Goal: Find specific page/section: Find specific page/section

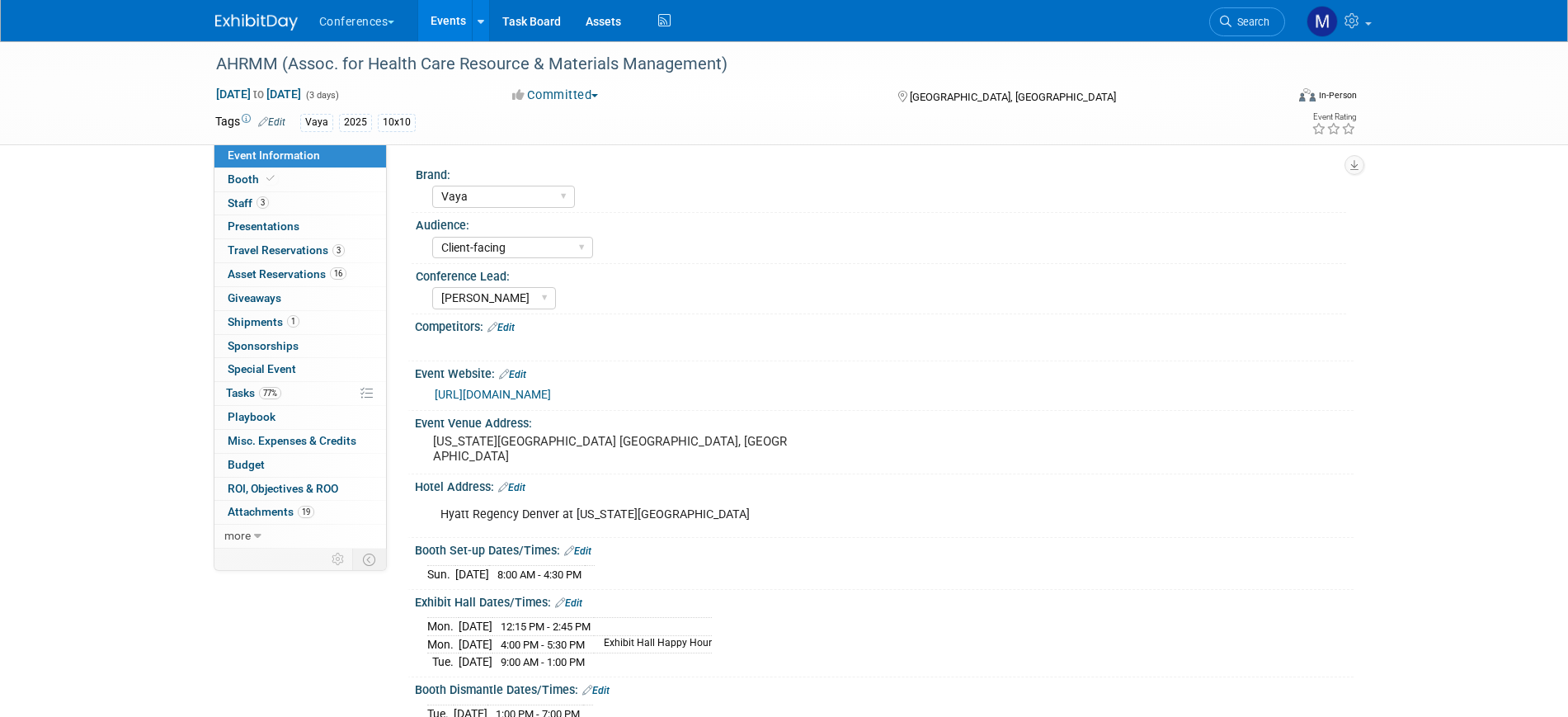
select select "Vaya"
select select "Client-facing"
select select "[PERSON_NAME]"
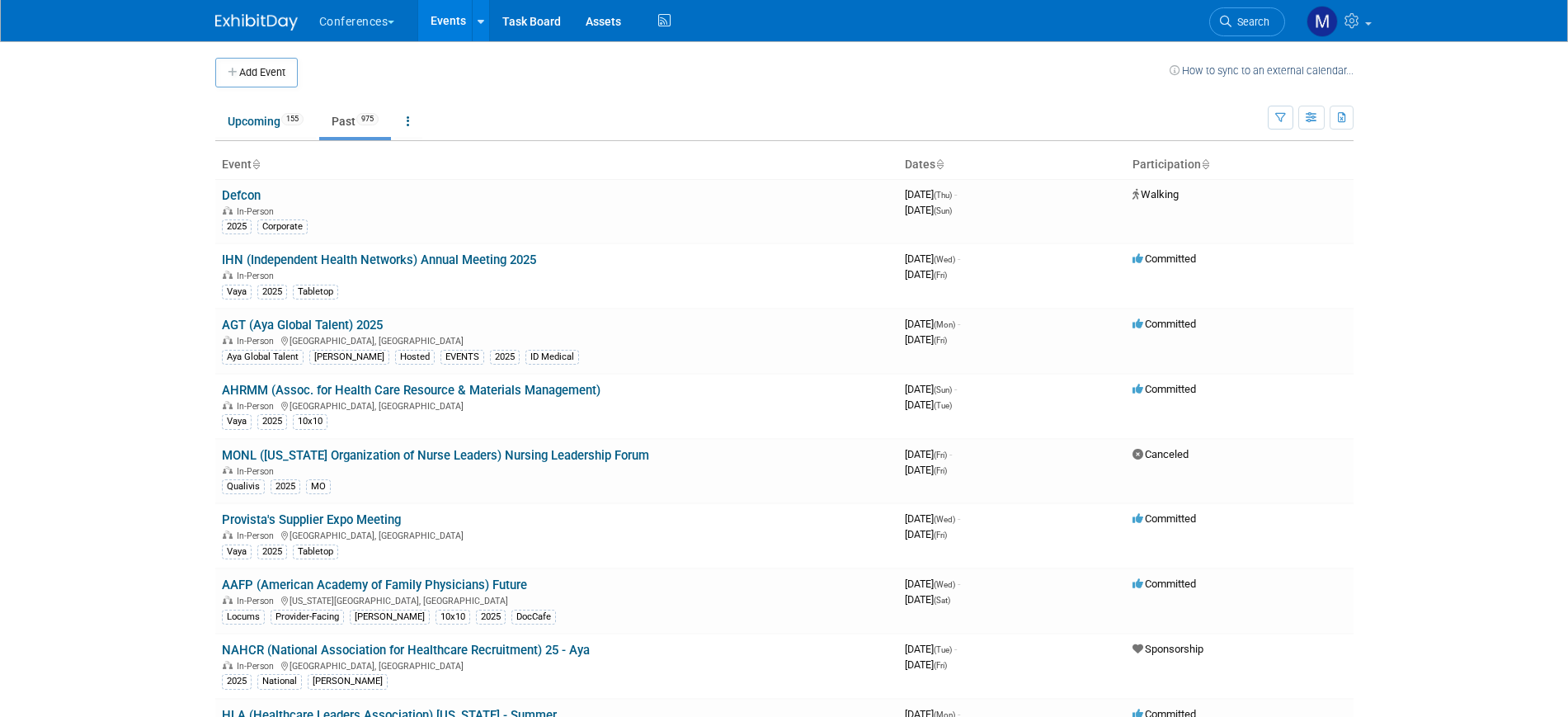
click at [1247, 29] on link "Search" at bounding box center [1247, 22] width 76 height 29
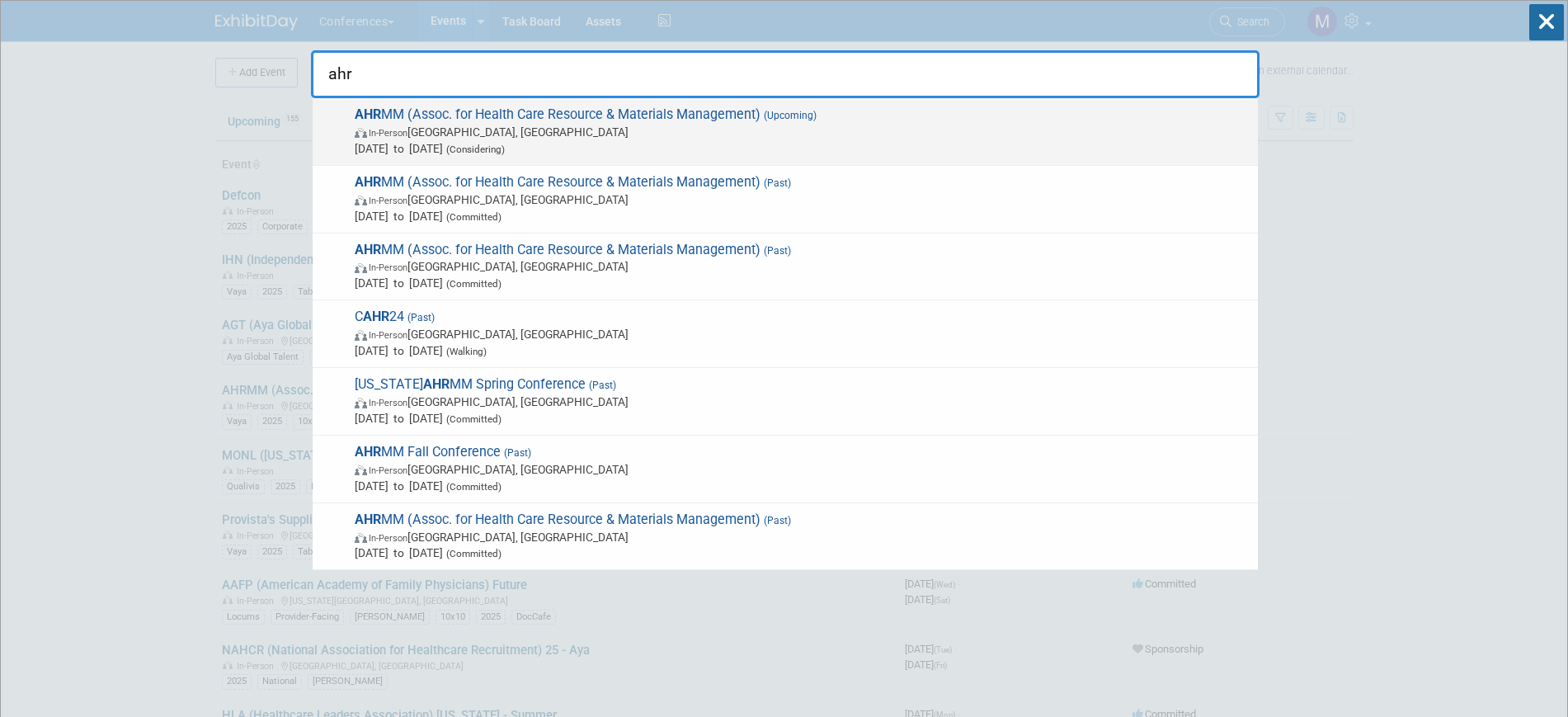
type input "ahr"
click at [462, 132] on span "In-Person [GEOGRAPHIC_DATA], [GEOGRAPHIC_DATA]" at bounding box center [802, 132] width 895 height 16
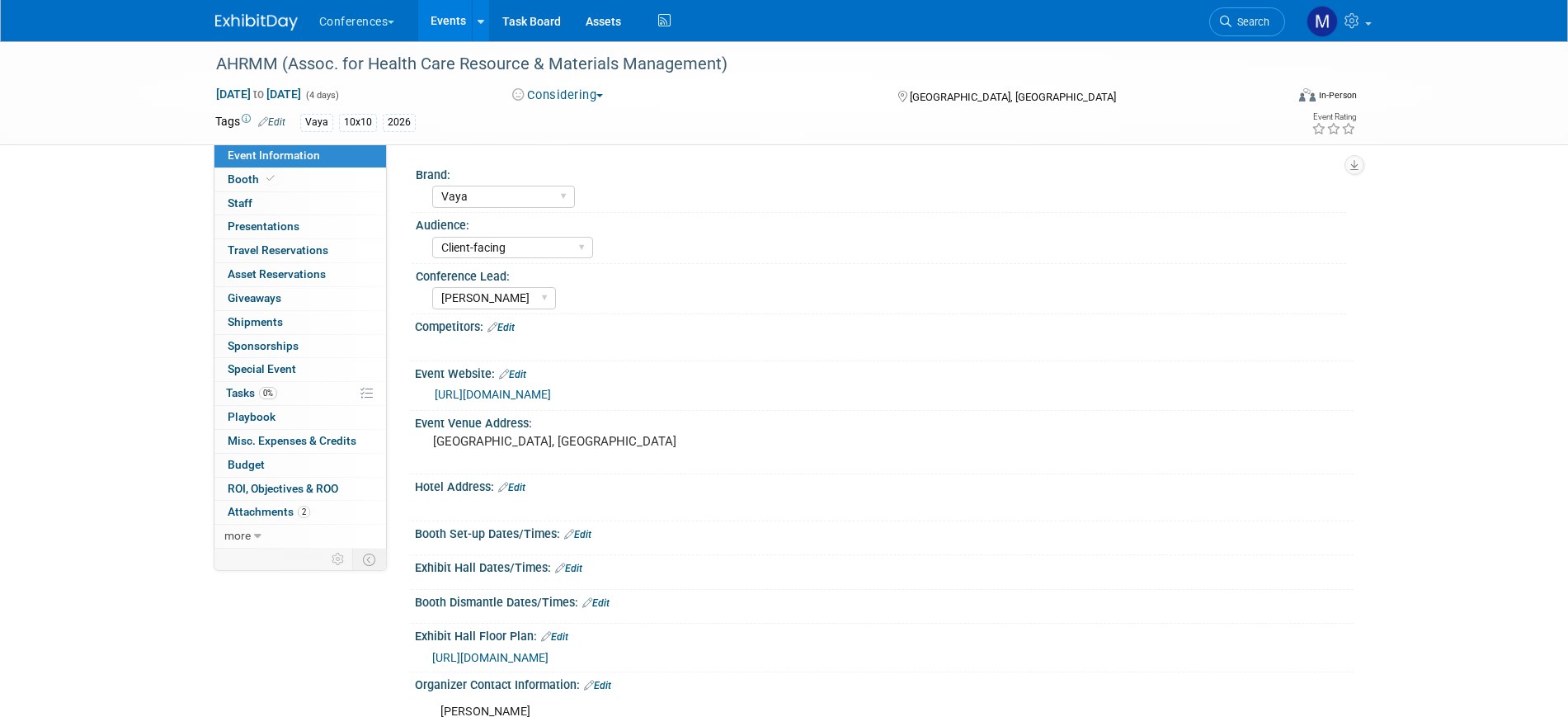
select select "Vaya"
select select "Client-facing"
select select "[PERSON_NAME]"
